Goal: Task Accomplishment & Management: Manage account settings

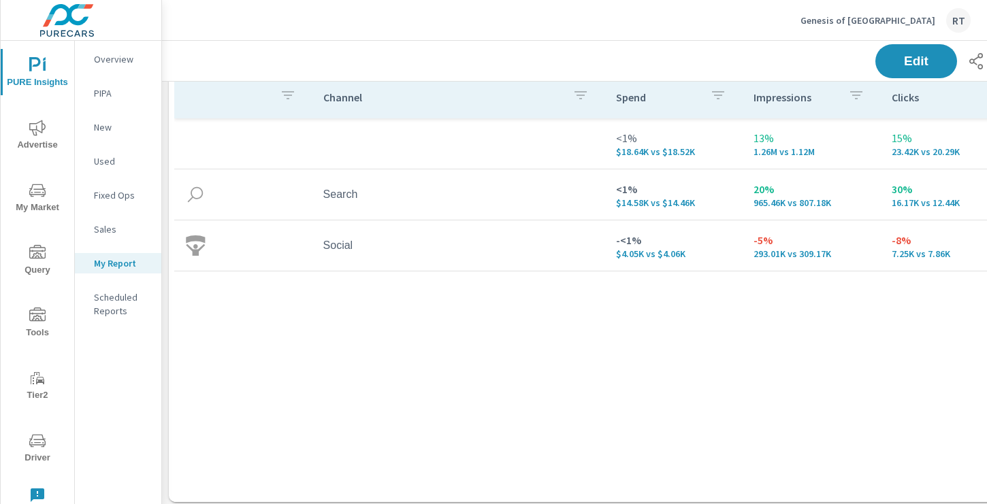
scroll to position [213, 0]
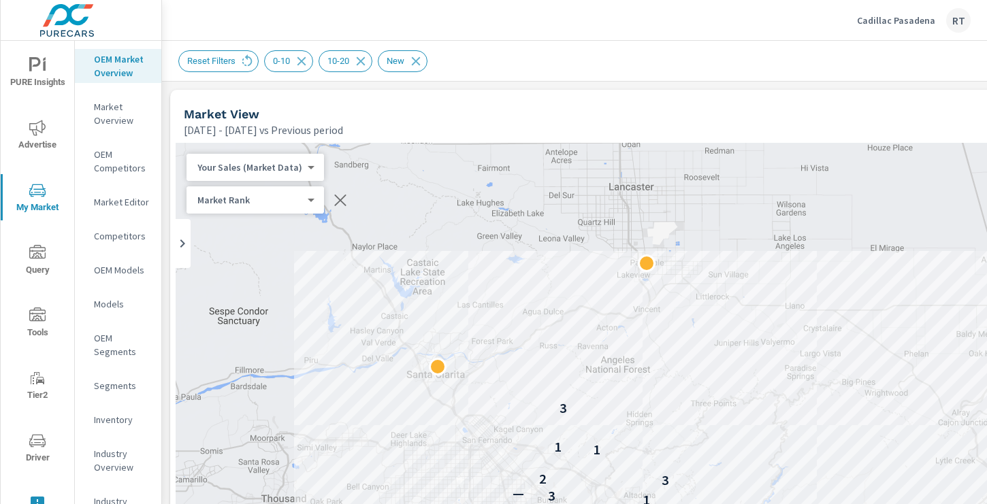
scroll to position [0, 346]
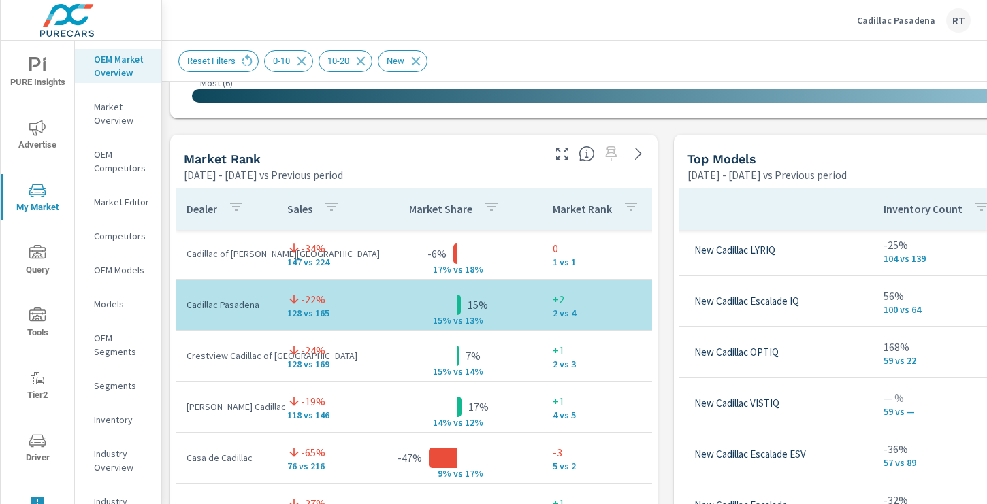
click at [885, 20] on p "Cadillac Pasadena" at bounding box center [896, 20] width 78 height 12
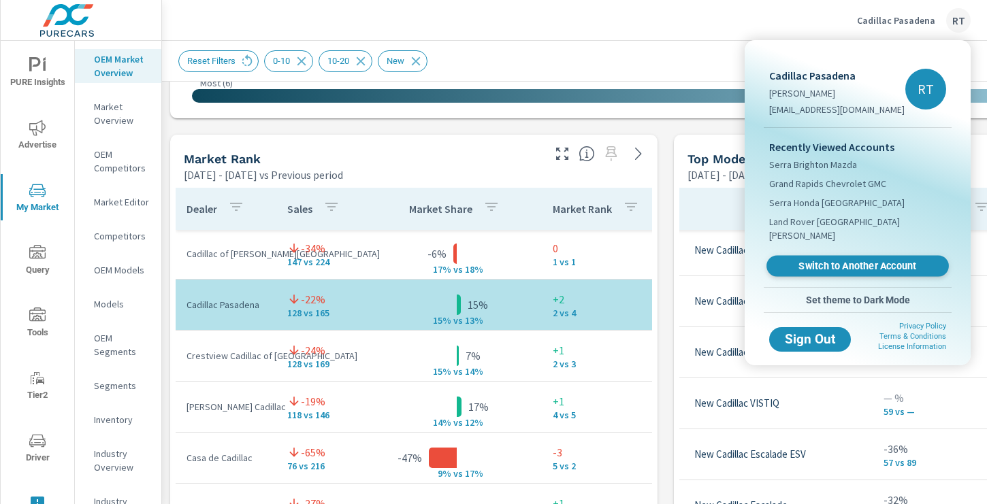
click at [808, 260] on link "Switch to Another Account" at bounding box center [857, 266] width 182 height 21
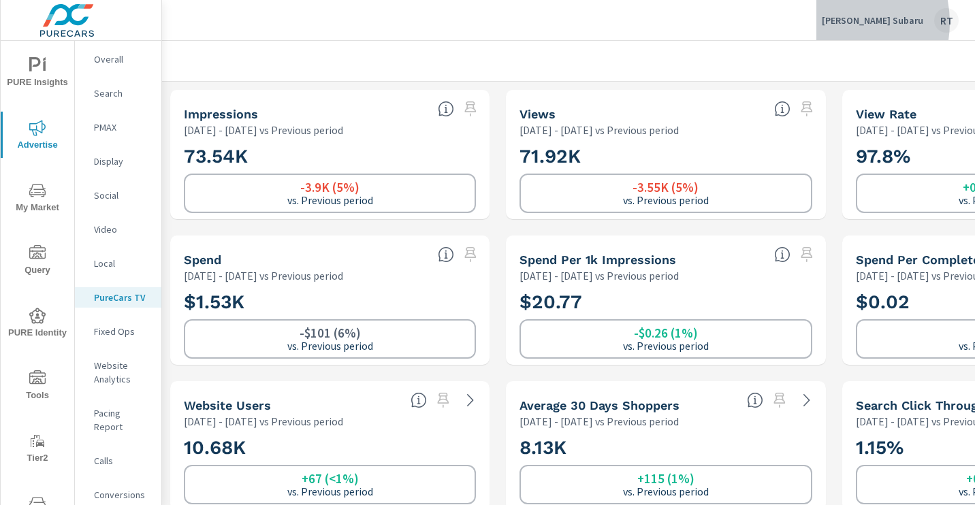
click at [847, 22] on p "Michael Hohl Subaru" at bounding box center [872, 20] width 101 height 12
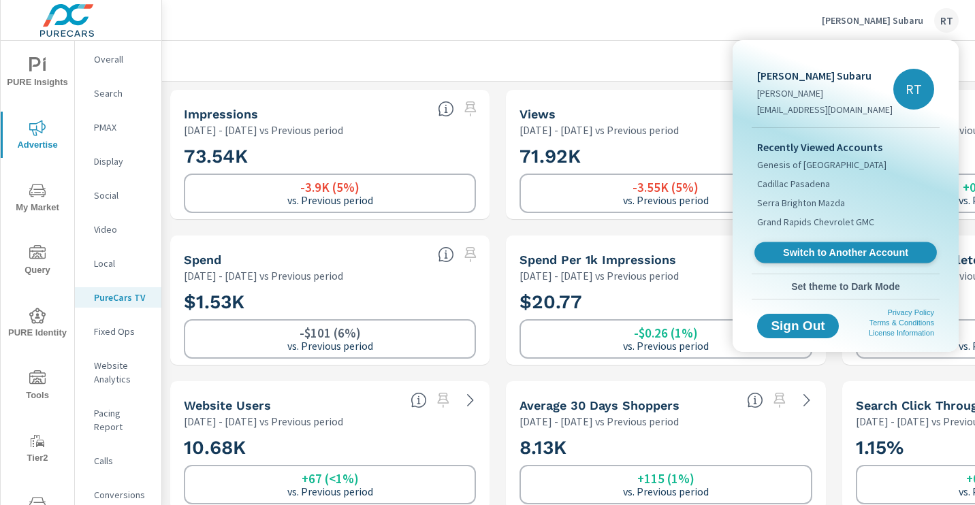
click at [804, 249] on span "Switch to Another Account" at bounding box center [845, 252] width 167 height 13
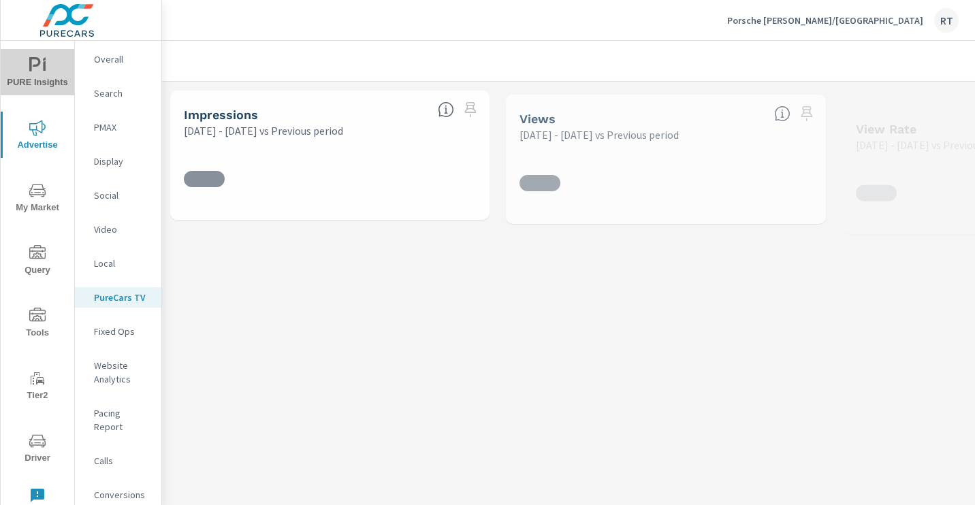
click at [37, 71] on icon "nav menu" at bounding box center [37, 65] width 16 height 16
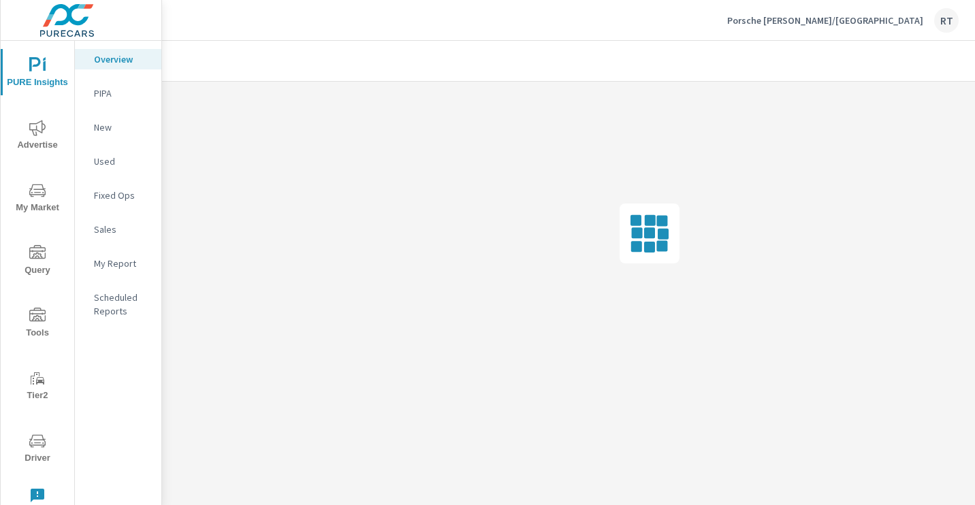
click at [117, 264] on p "My Report" at bounding box center [122, 264] width 56 height 14
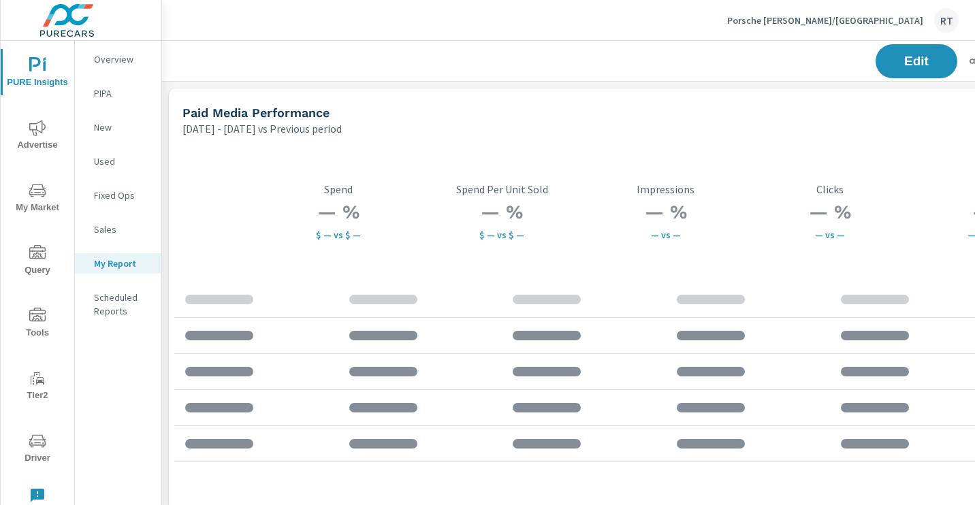
scroll to position [0, 195]
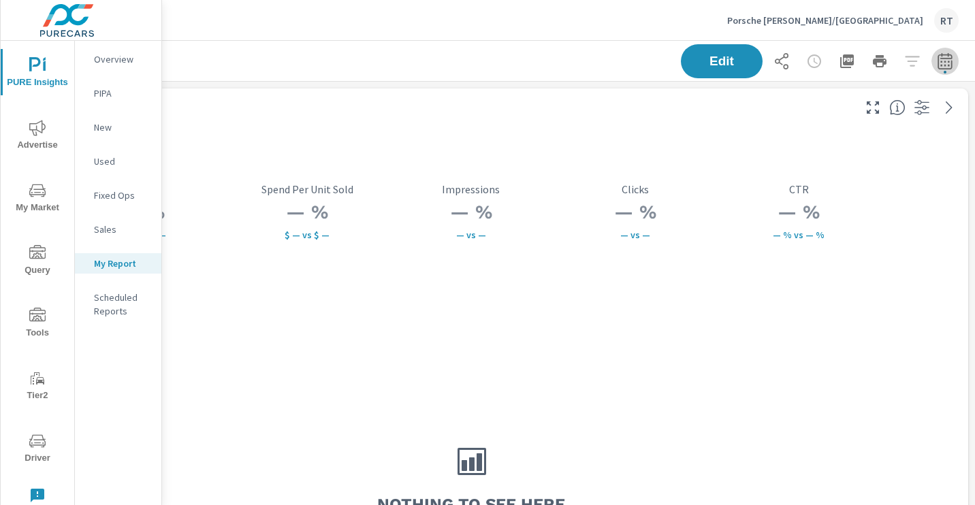
click at [944, 61] on icon "button" at bounding box center [944, 63] width 9 height 5
select select "Previous period"
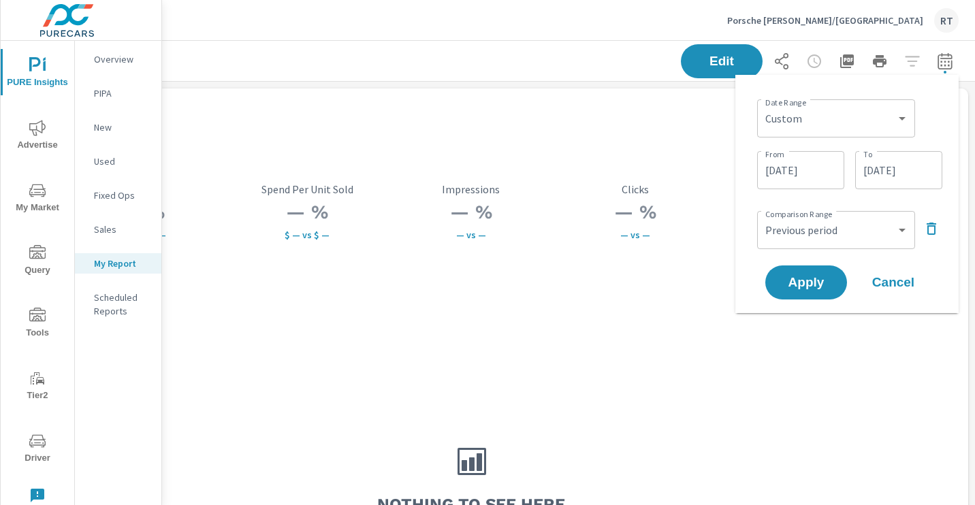
click at [933, 229] on icon "button" at bounding box center [931, 229] width 16 height 16
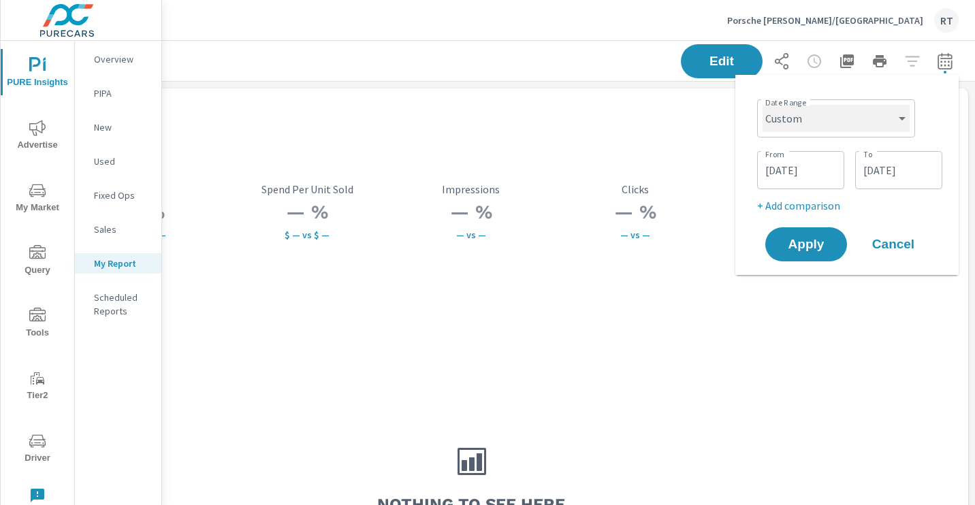
click at [886, 123] on select "Custom [DATE] Last week Last 7 days Last 14 days Last 30 days Last 45 days Last…" at bounding box center [835, 118] width 147 height 27
click at [762, 105] on select "Custom [DATE] Last week Last 7 days Last 14 days Last 30 days Last 45 days Last…" at bounding box center [835, 118] width 147 height 27
select select "Last 30 days"
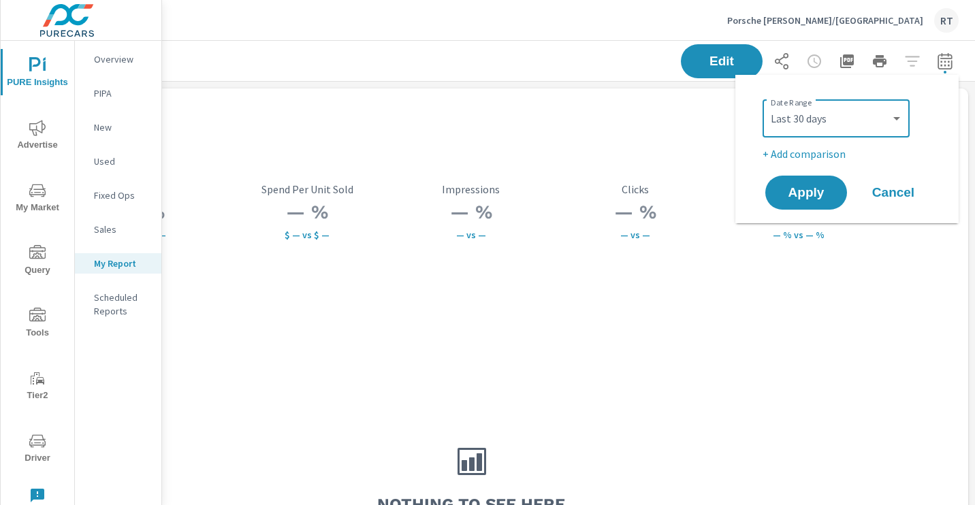
click at [812, 155] on p "+ Add comparison" at bounding box center [849, 154] width 174 height 16
select select "Previous period"
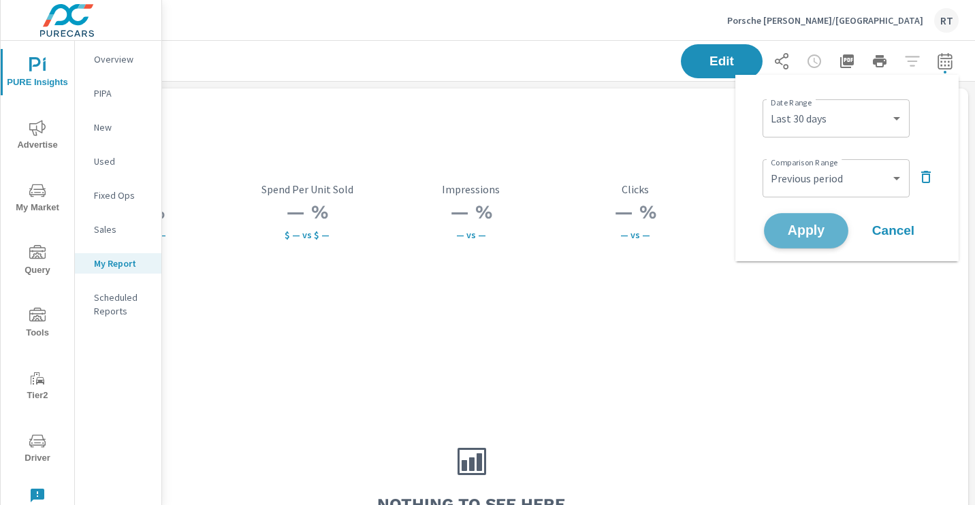
click at [798, 227] on span "Apply" at bounding box center [806, 231] width 56 height 13
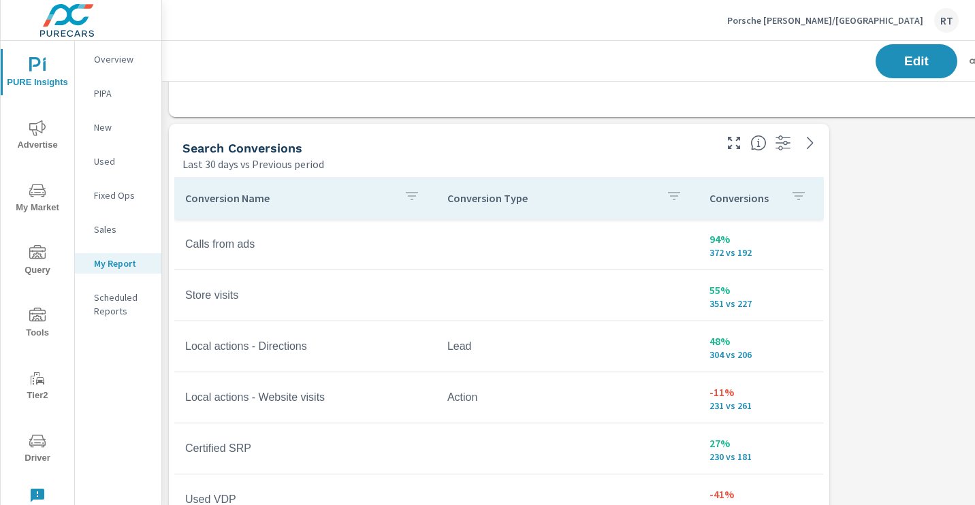
scroll to position [1205, 0]
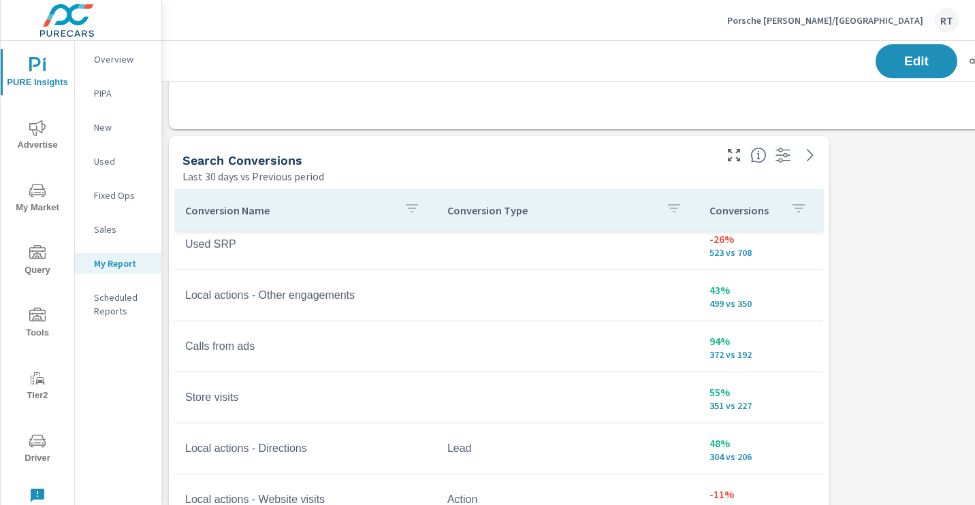
scroll to position [172, 0]
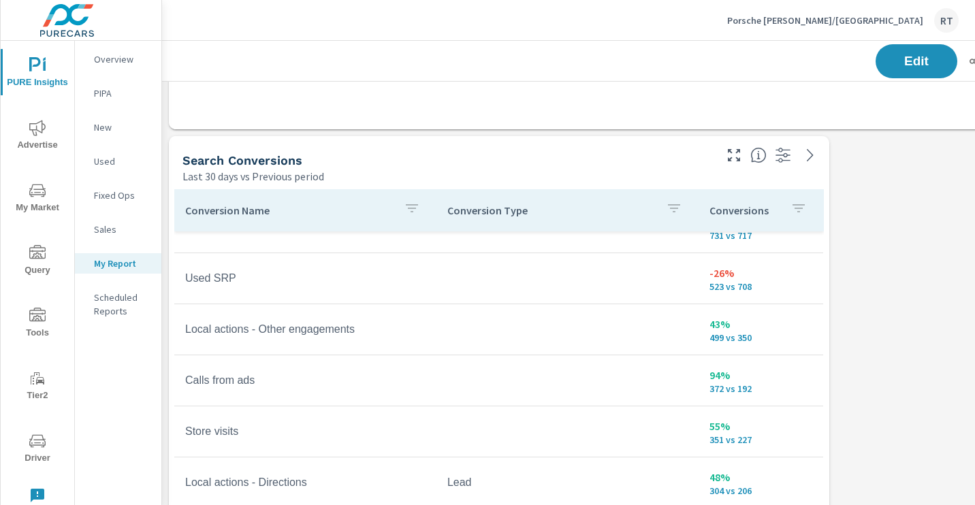
scroll to position [130, 0]
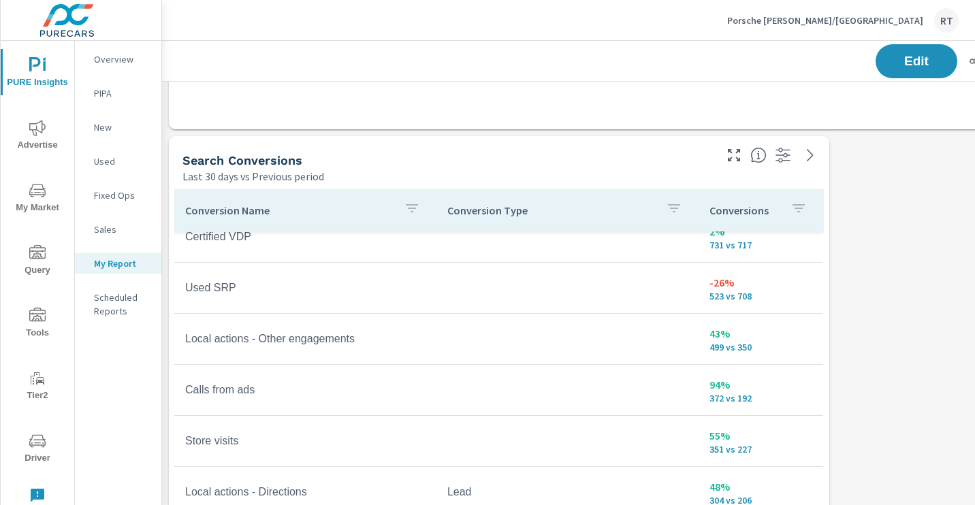
scroll to position [128, 0]
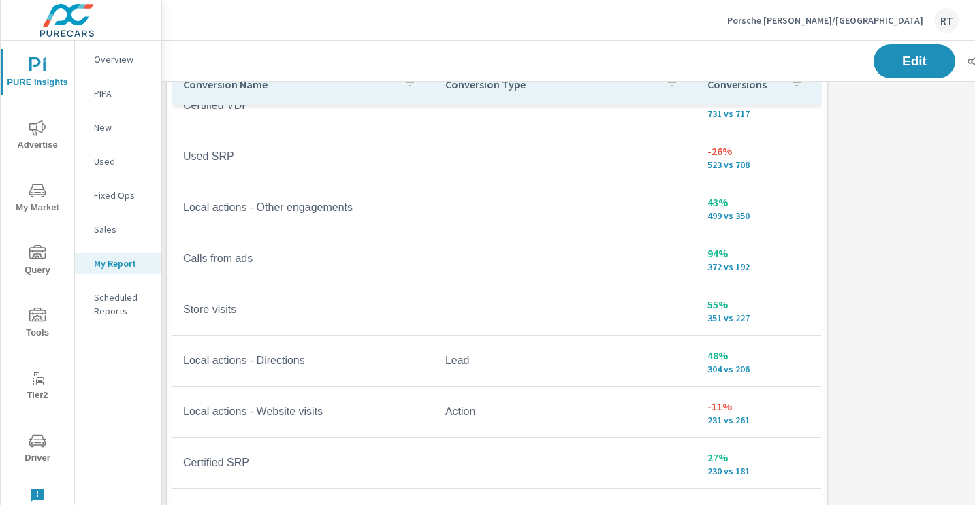
scroll to position [1321, 2]
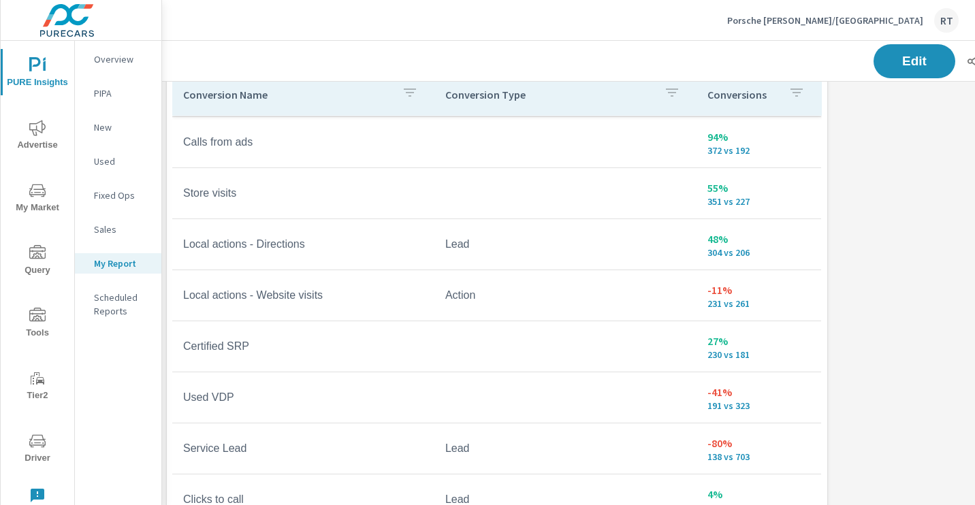
scroll to position [252, 0]
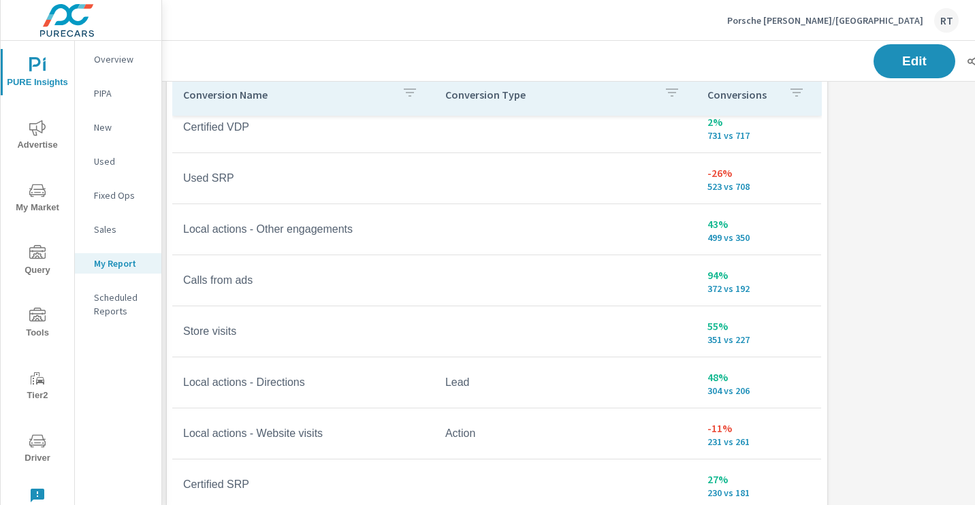
scroll to position [117, 0]
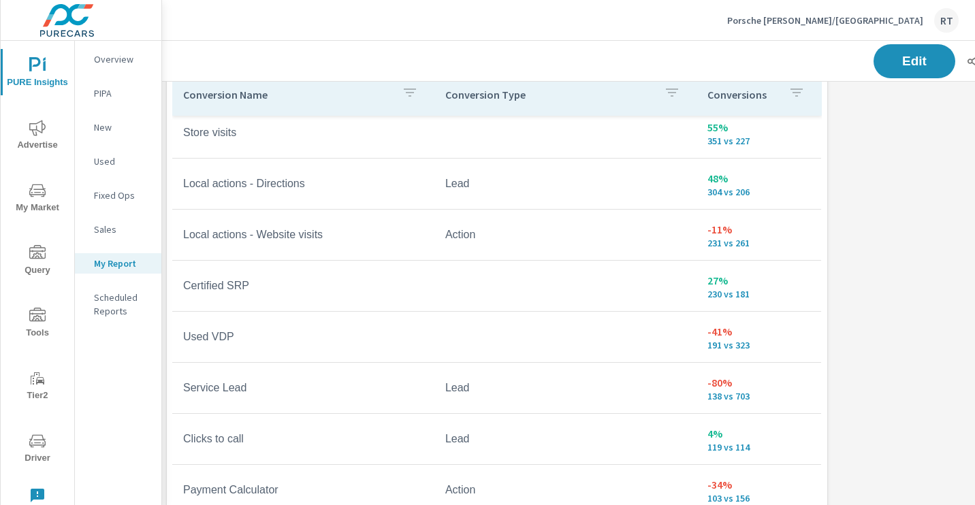
scroll to position [302, 0]
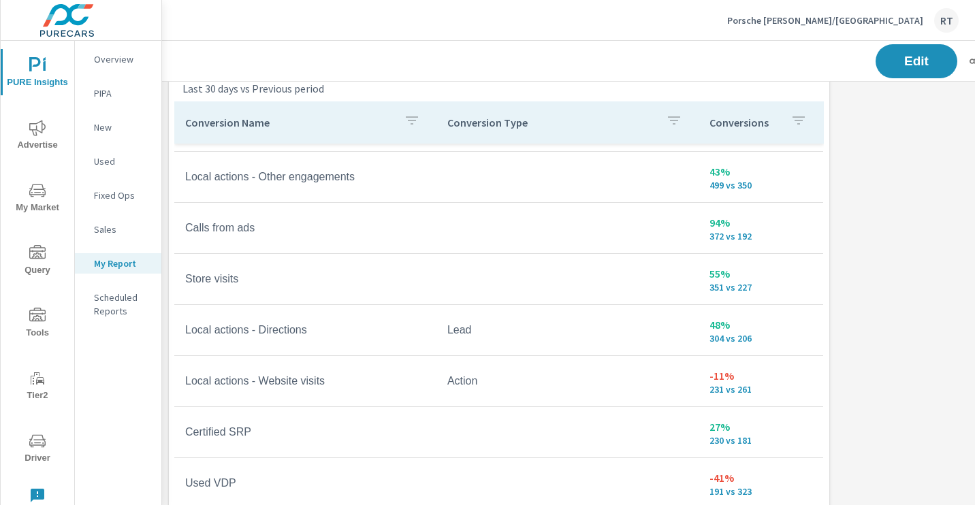
scroll to position [1292, 0]
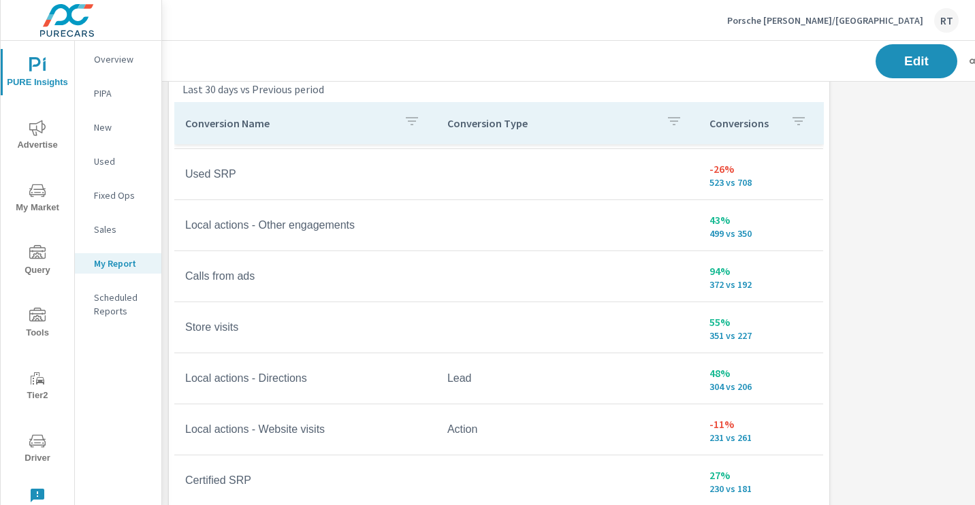
scroll to position [80, 0]
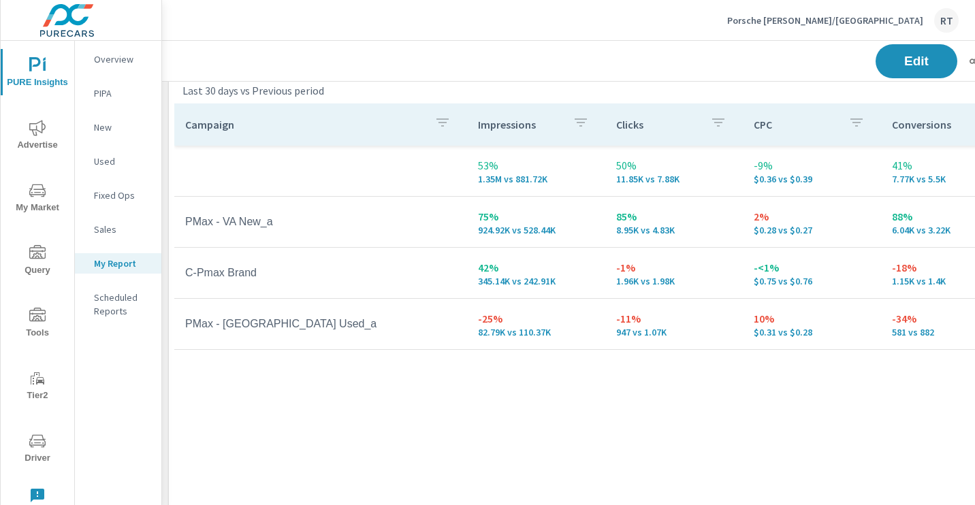
scroll to position [717, 0]
